Goal: Task Accomplishment & Management: Use online tool/utility

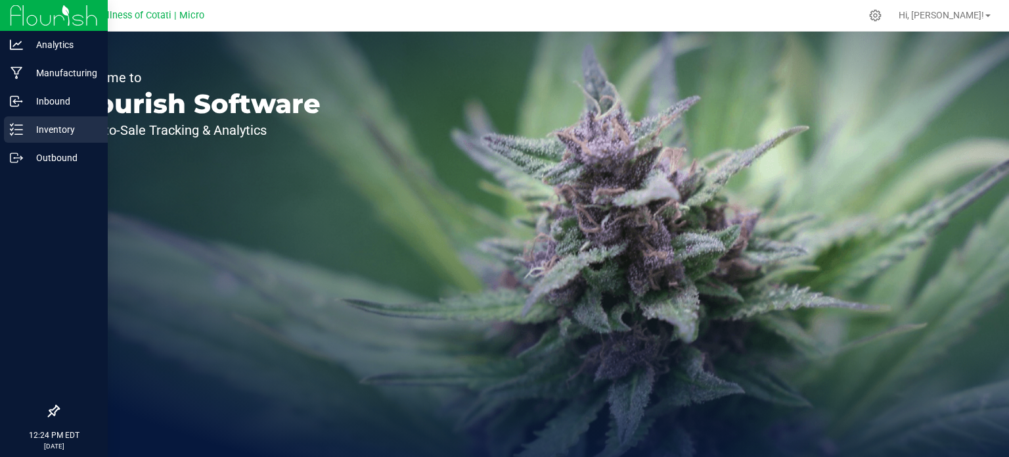
click at [29, 127] on p "Inventory" at bounding box center [62, 130] width 79 height 16
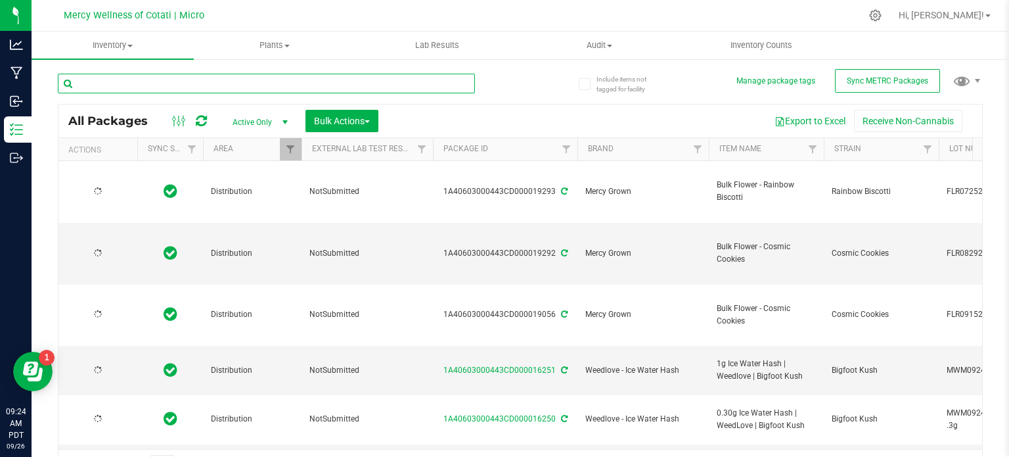
click at [241, 79] on input "text" at bounding box center [266, 84] width 417 height 20
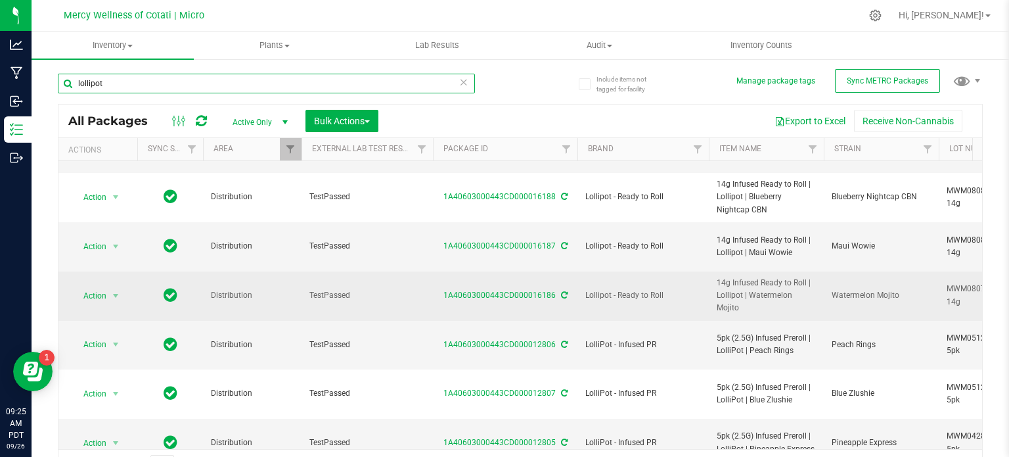
scroll to position [460, 0]
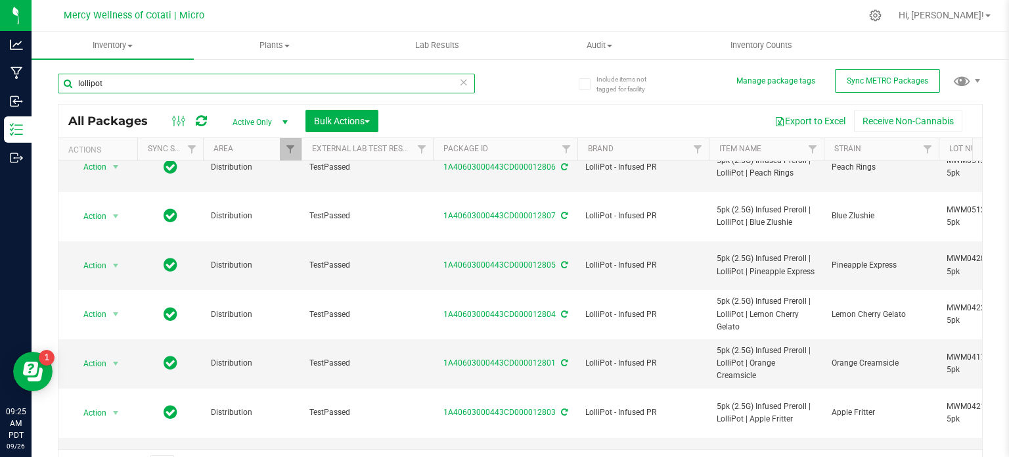
click at [78, 85] on input "lollipot" at bounding box center [266, 84] width 417 height 20
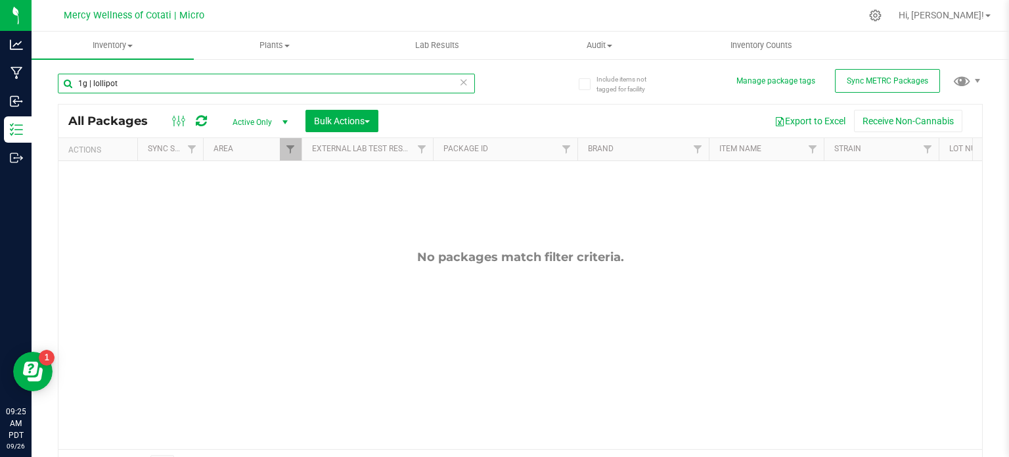
click at [90, 86] on input "1g | lollipot" at bounding box center [266, 84] width 417 height 20
type input "1g vape | lollipot"
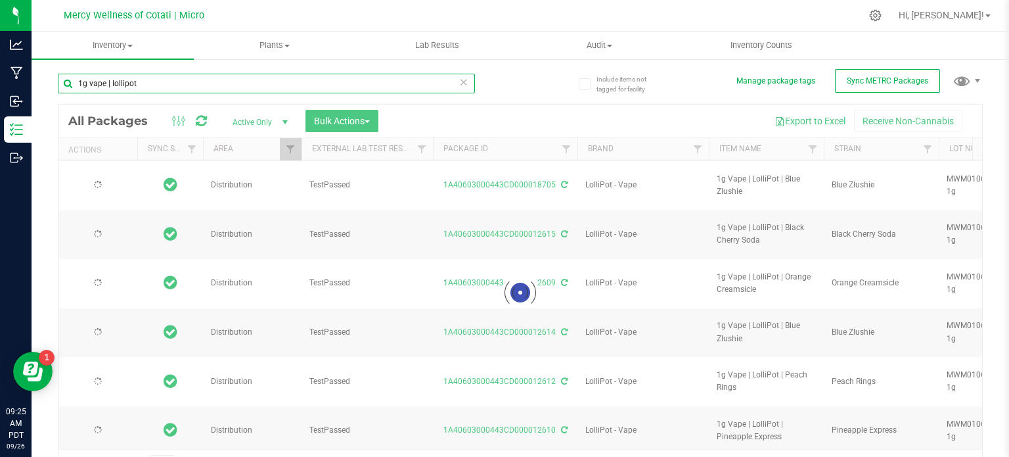
click at [160, 86] on input "1g vape | lollipot" at bounding box center [266, 84] width 417 height 20
type input "[DATE]"
